Goal: Navigation & Orientation: Find specific page/section

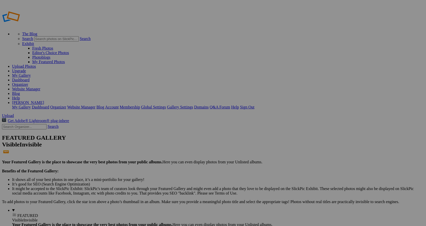
click at [17, 213] on span "FEATURED" at bounding box center [27, 215] width 21 height 4
click at [34, 42] on link "Exhibit" at bounding box center [28, 44] width 12 height 4
click at [29, 78] on link "Dashboard" at bounding box center [20, 80] width 17 height 4
click at [34, 42] on link "Exhibit" at bounding box center [28, 44] width 12 height 4
